Goal: Find specific page/section: Find specific page/section

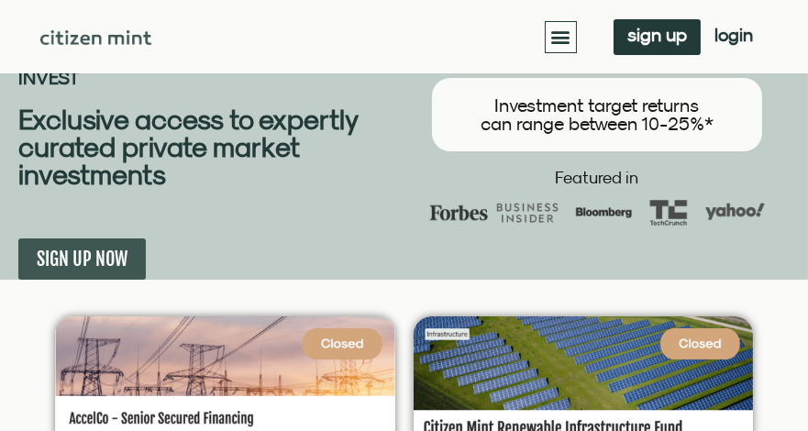
click at [561, 37] on icon "Menu Toggle" at bounding box center [561, 37] width 20 height 20
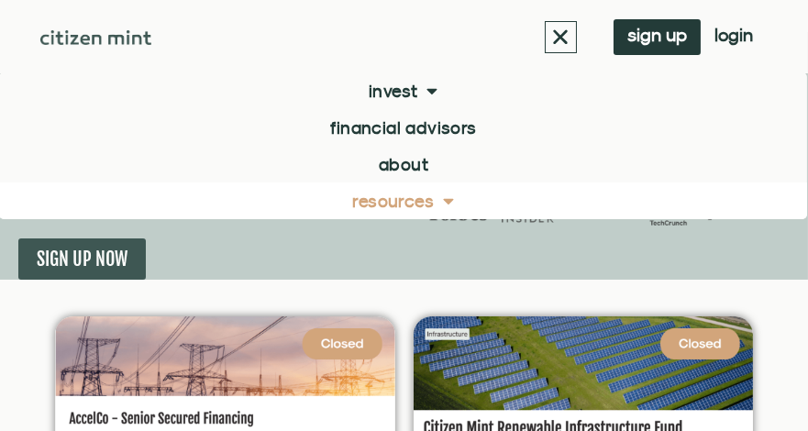
click at [447, 195] on span at bounding box center [444, 200] width 20 height 36
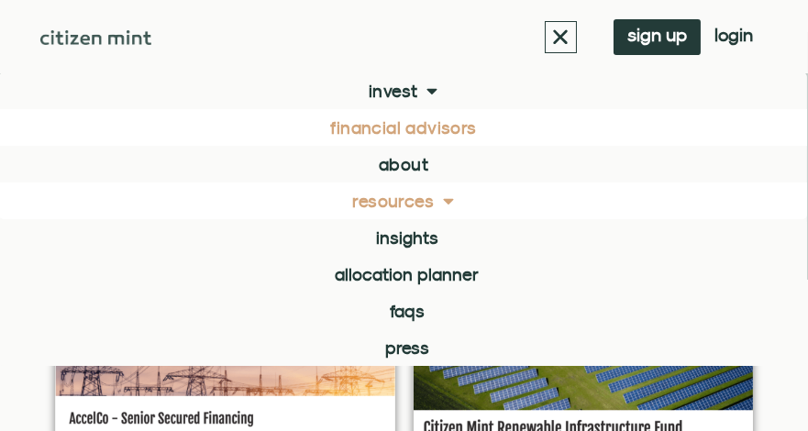
click at [417, 124] on link "Financial Advisors" at bounding box center [403, 127] width 808 height 37
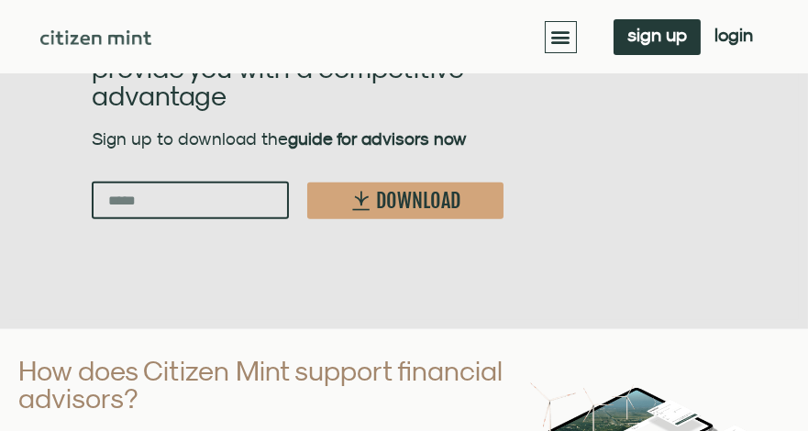
scroll to position [2109, 0]
